Goal: Task Accomplishment & Management: Manage account settings

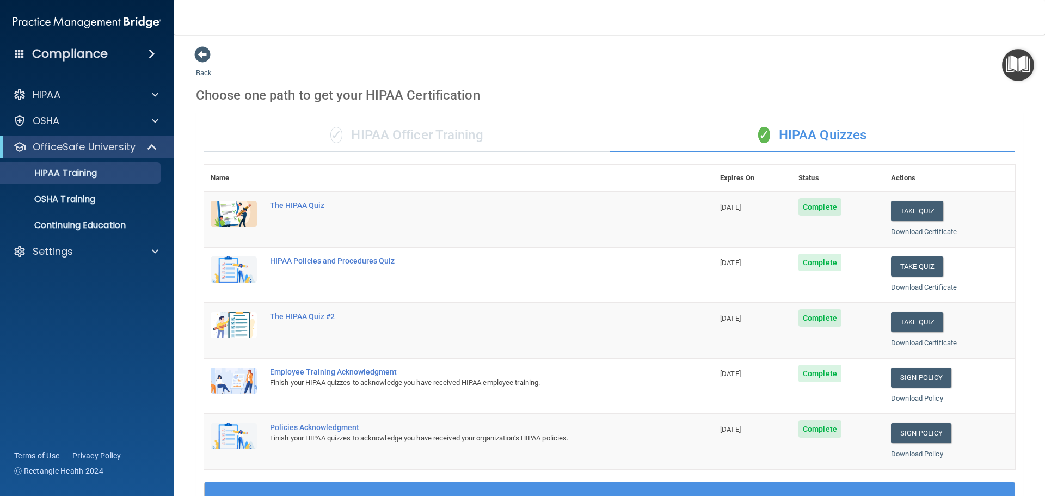
scroll to position [324, 0]
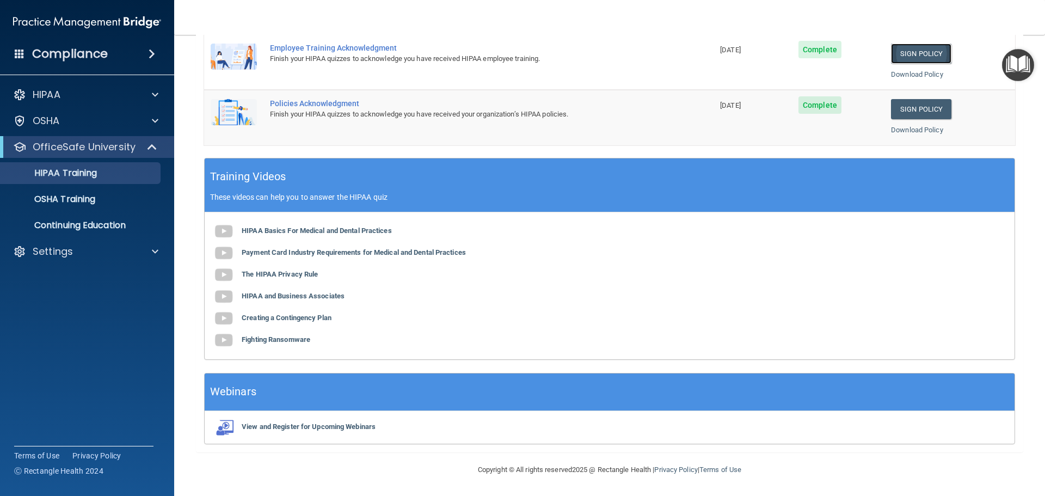
click at [915, 50] on link "Sign Policy" at bounding box center [921, 54] width 60 height 20
click at [905, 72] on link "Download Policy" at bounding box center [917, 74] width 52 height 8
click at [908, 131] on link "Download Policy" at bounding box center [917, 130] width 52 height 8
click at [85, 171] on p "HIPAA Training" at bounding box center [52, 173] width 90 height 11
click at [89, 201] on p "OSHA Training" at bounding box center [51, 199] width 88 height 11
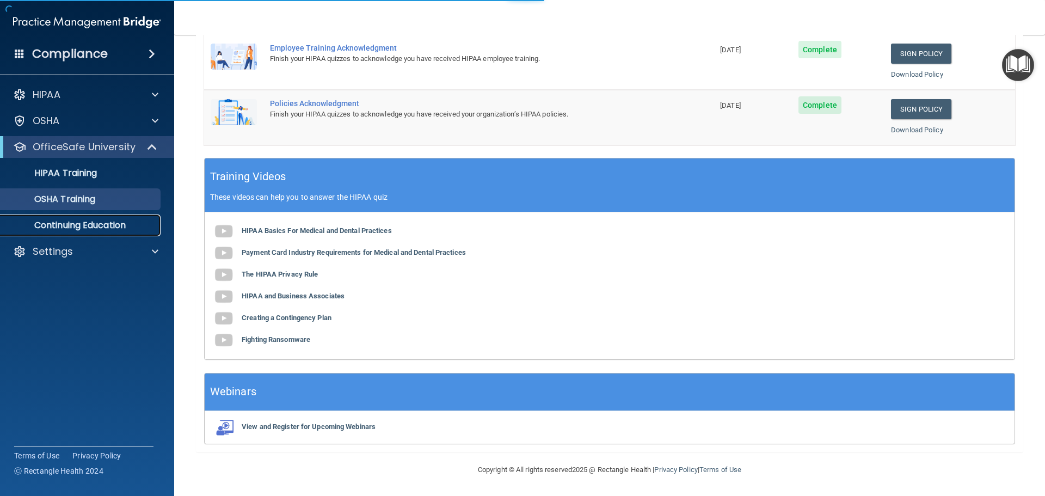
click at [96, 226] on p "Continuing Education" at bounding box center [81, 225] width 149 height 11
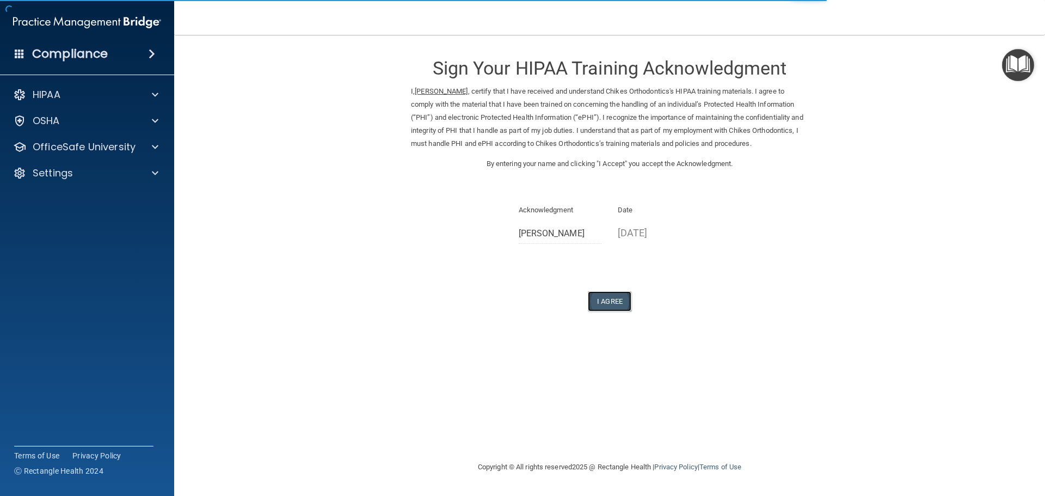
click at [617, 305] on button "I Agree" at bounding box center [610, 301] width 44 height 20
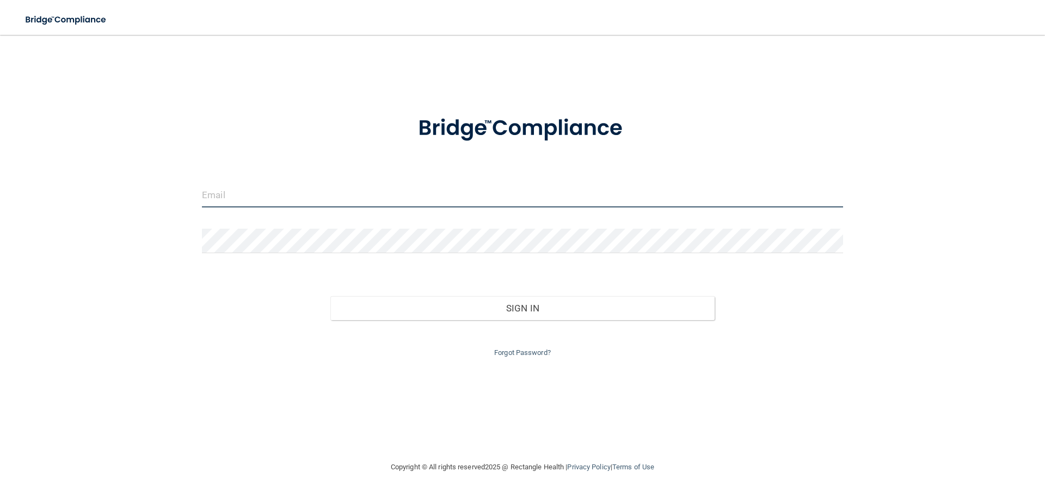
click at [388, 183] on input "email" at bounding box center [522, 195] width 641 height 24
type input "tammy89@ptd.net"
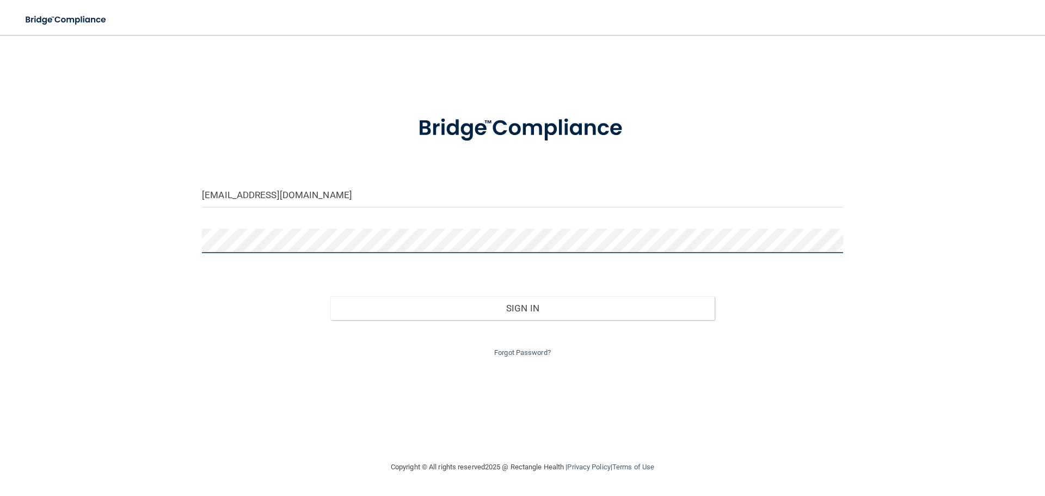
click at [330, 296] on button "Sign In" at bounding box center [522, 308] width 385 height 24
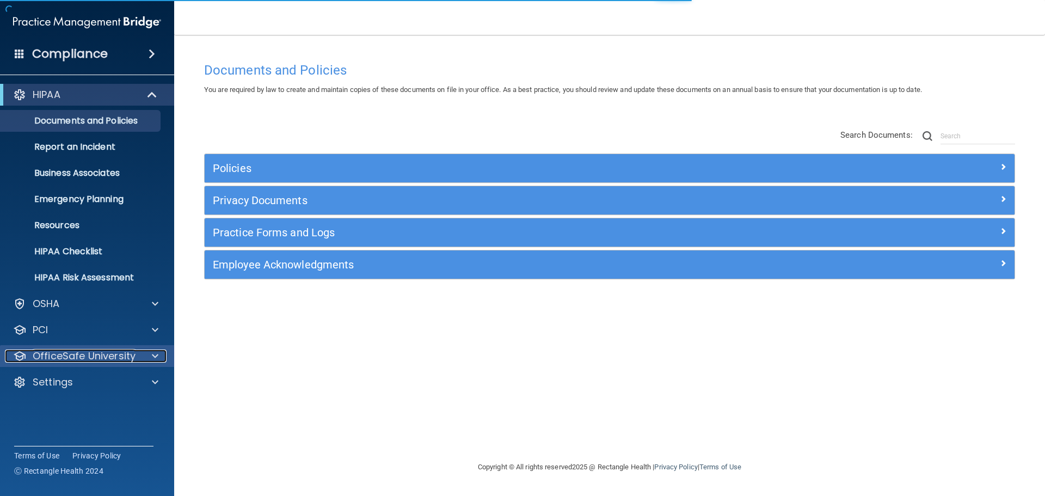
click at [108, 354] on p "OfficeSafe University" at bounding box center [84, 355] width 103 height 13
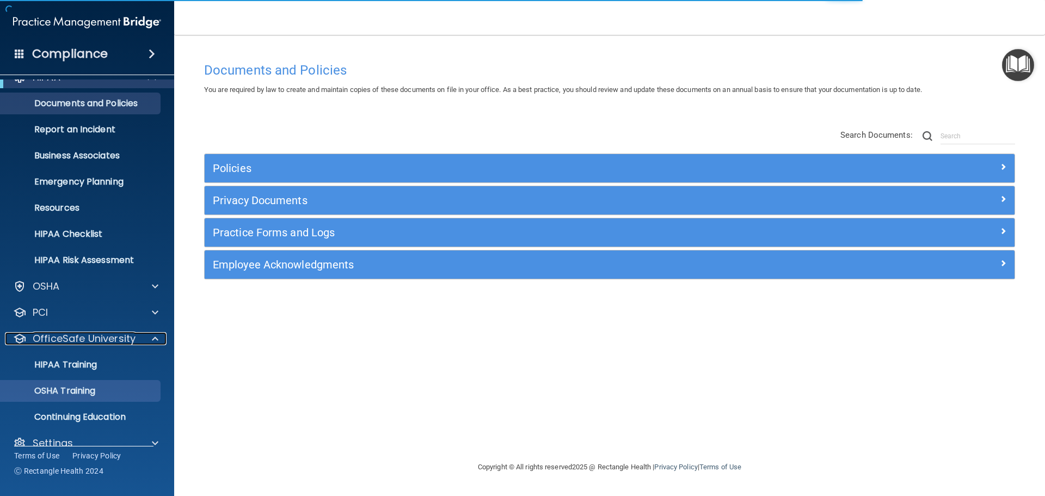
scroll to position [34, 0]
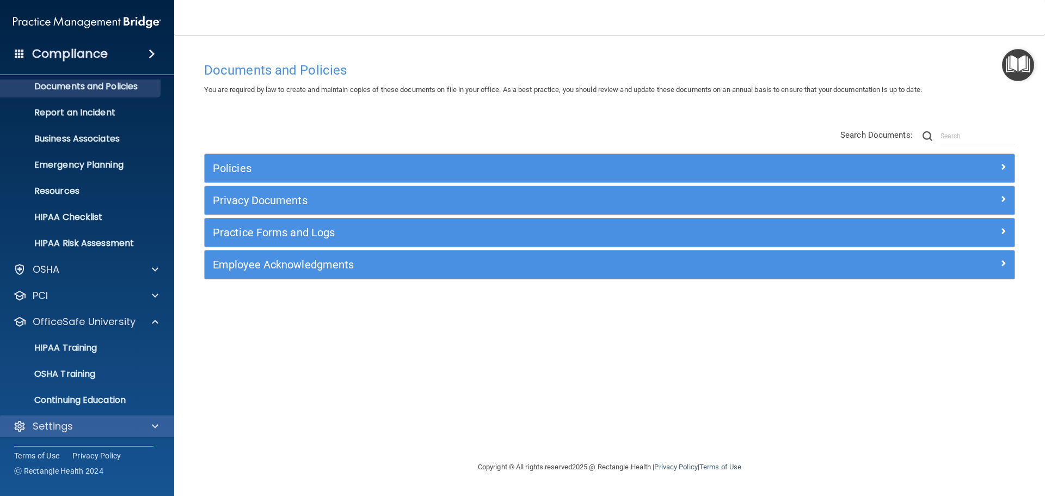
click at [125, 418] on div "Settings" at bounding box center [87, 426] width 175 height 22
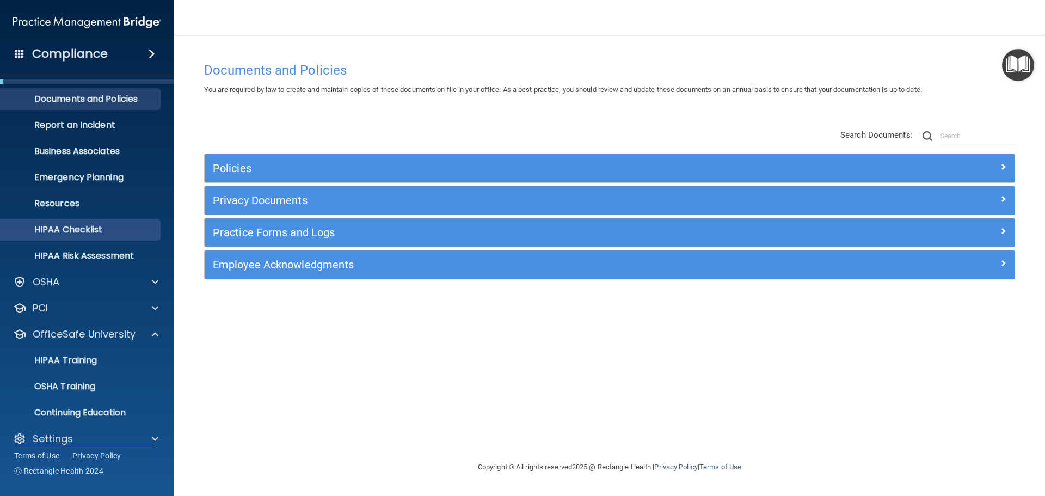
scroll to position [0, 0]
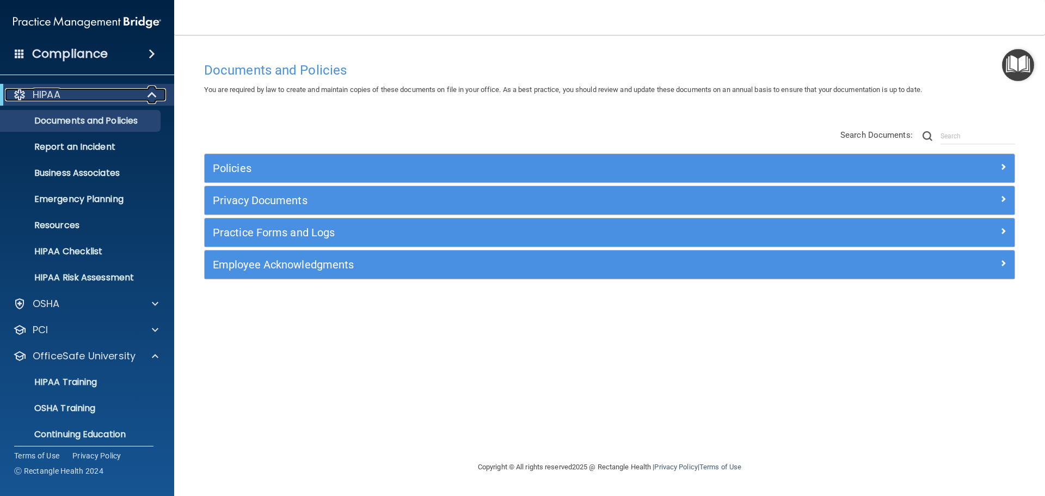
click at [124, 93] on div "HIPAA" at bounding box center [72, 94] width 134 height 13
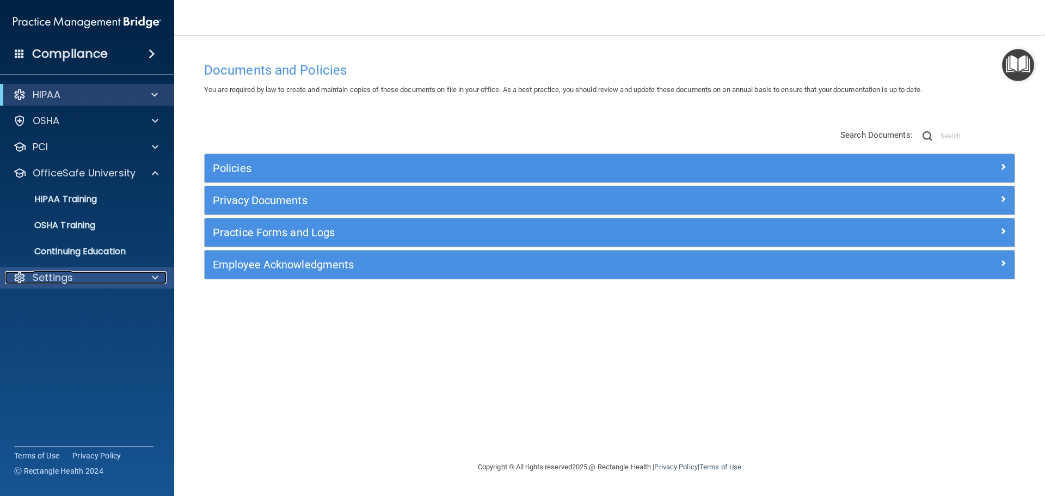
click at [71, 280] on p "Settings" at bounding box center [53, 277] width 40 height 13
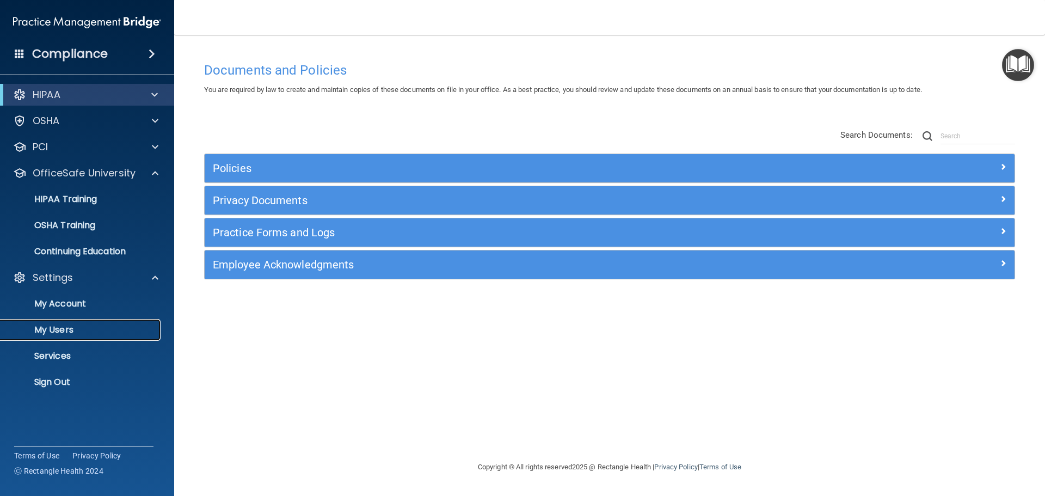
click at [48, 328] on p "My Users" at bounding box center [81, 329] width 149 height 11
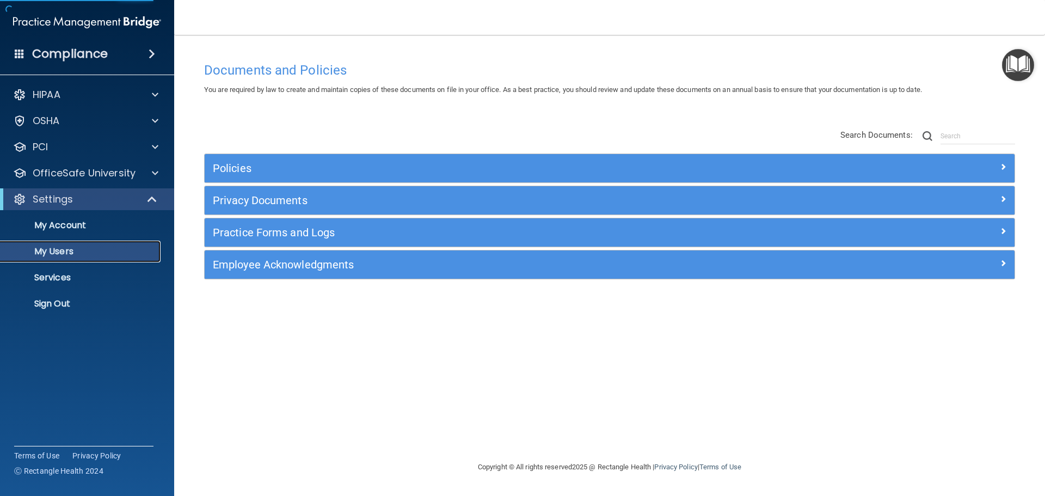
select select "20"
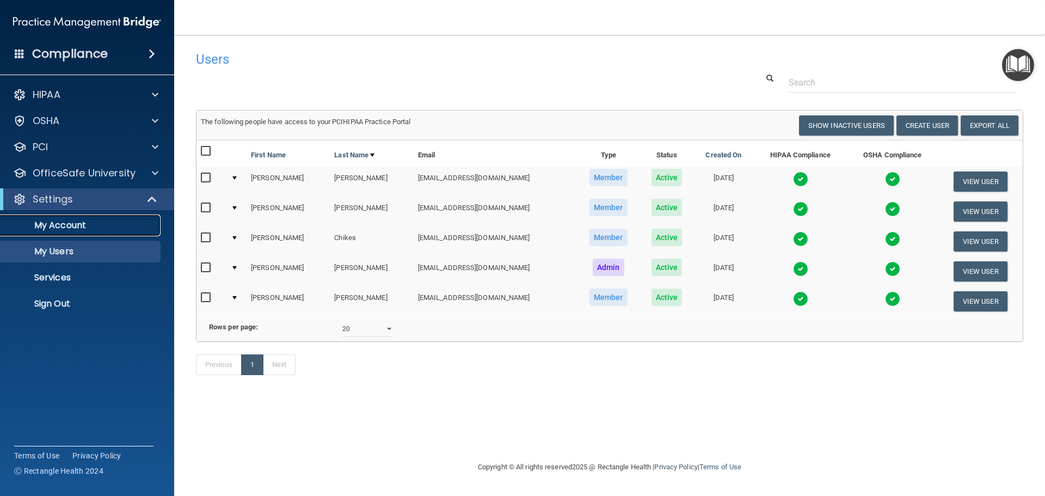
click at [109, 230] on p "My Account" at bounding box center [81, 225] width 149 height 11
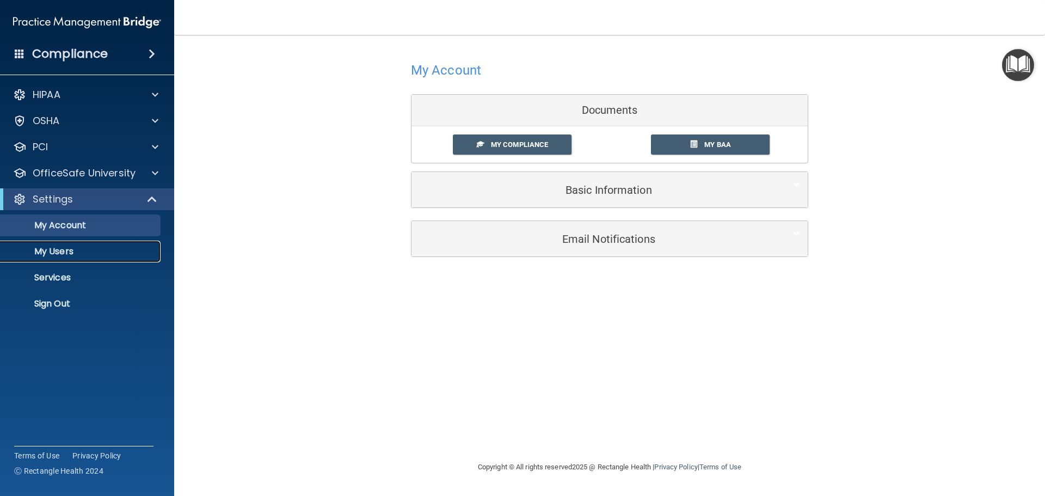
click at [68, 248] on p "My Users" at bounding box center [81, 251] width 149 height 11
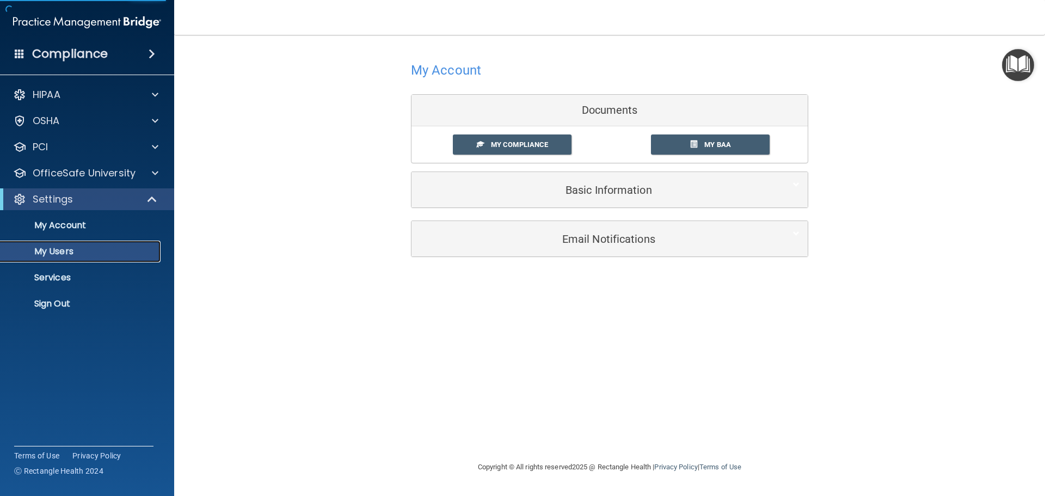
select select "20"
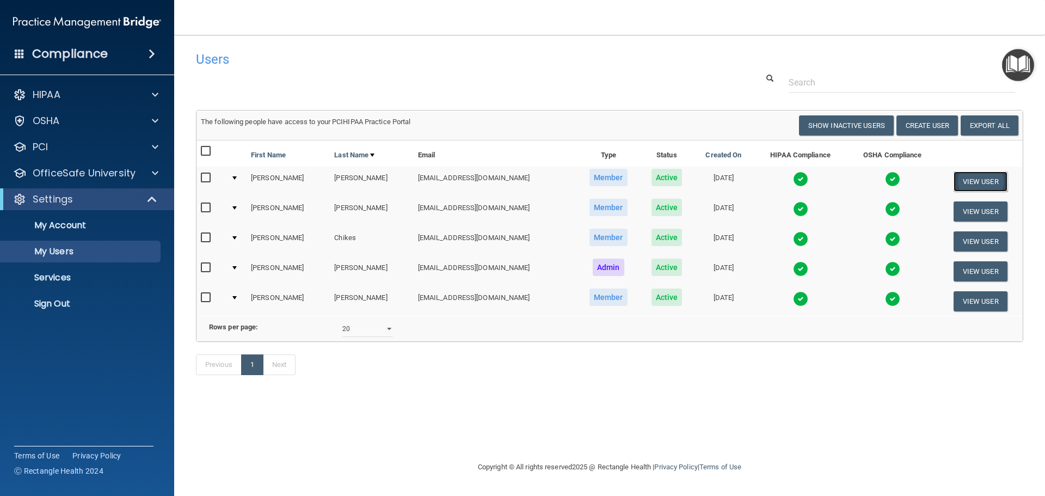
click at [971, 180] on button "View User" at bounding box center [981, 181] width 54 height 20
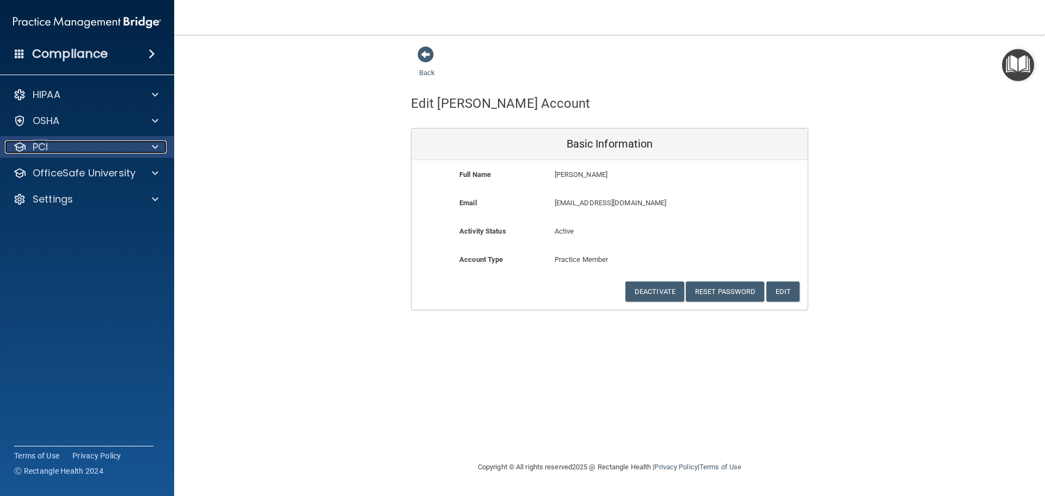
click at [72, 152] on div "PCI" at bounding box center [72, 146] width 135 height 13
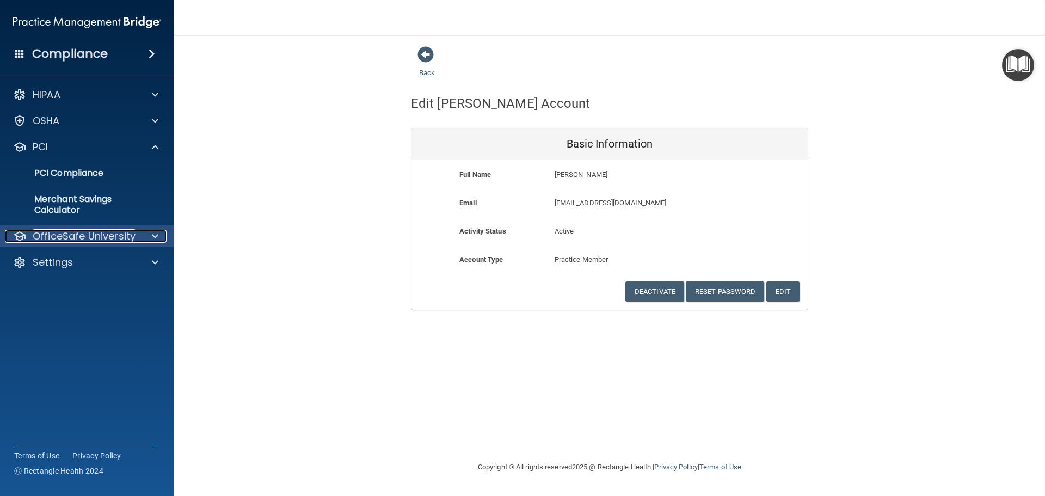
click at [108, 237] on p "OfficeSafe University" at bounding box center [84, 236] width 103 height 13
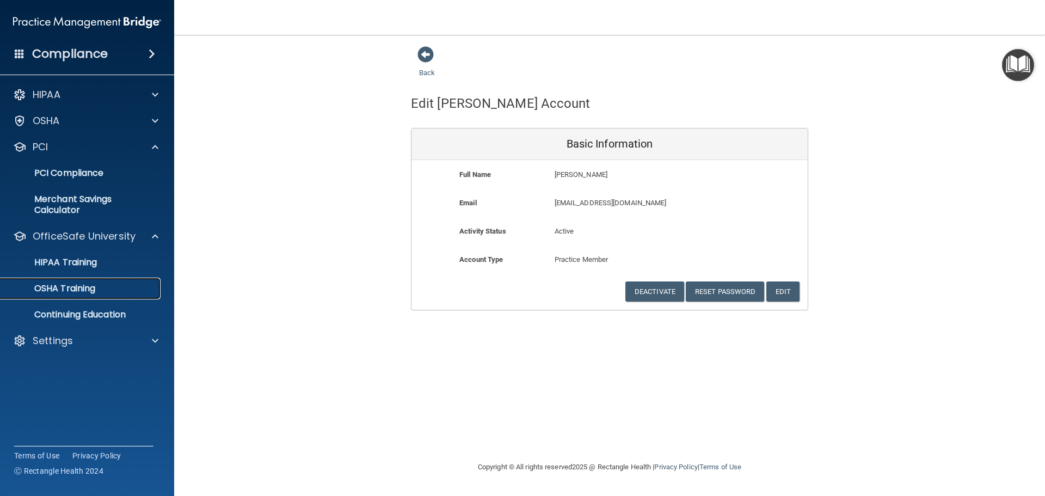
click at [124, 285] on div "OSHA Training" at bounding box center [81, 288] width 149 height 11
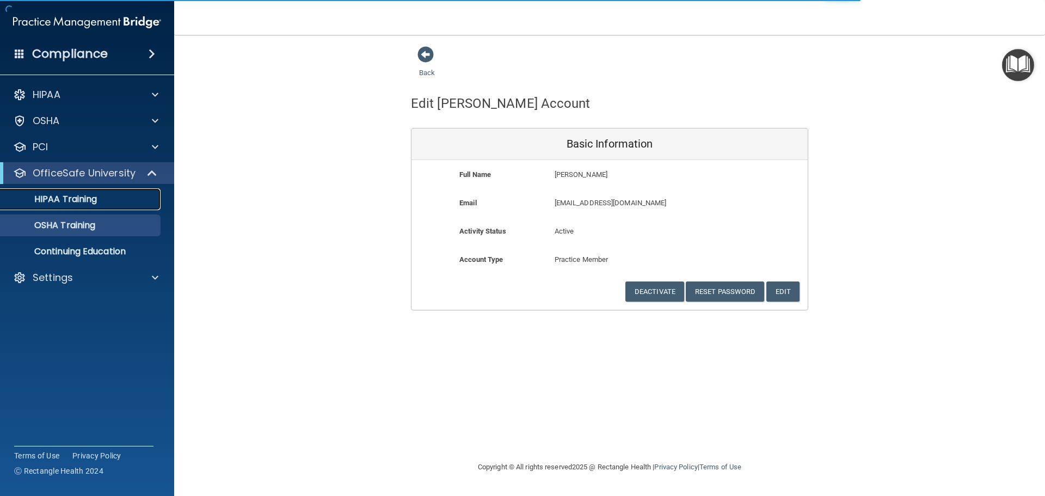
click at [126, 202] on div "HIPAA Training" at bounding box center [81, 199] width 149 height 11
